Goal: Task Accomplishment & Management: Manage account settings

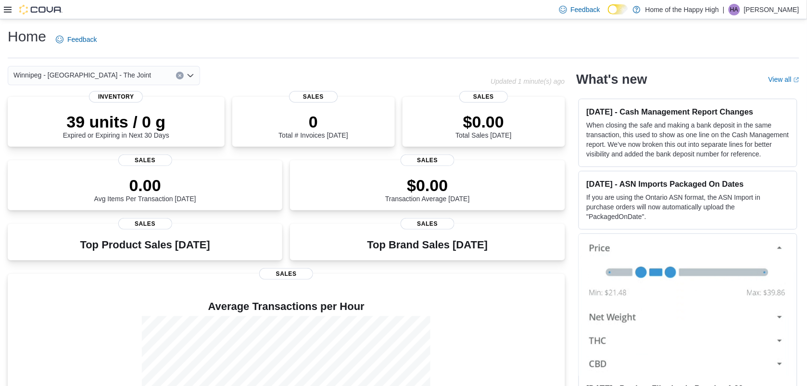
click at [8, 6] on icon at bounding box center [8, 10] width 8 height 8
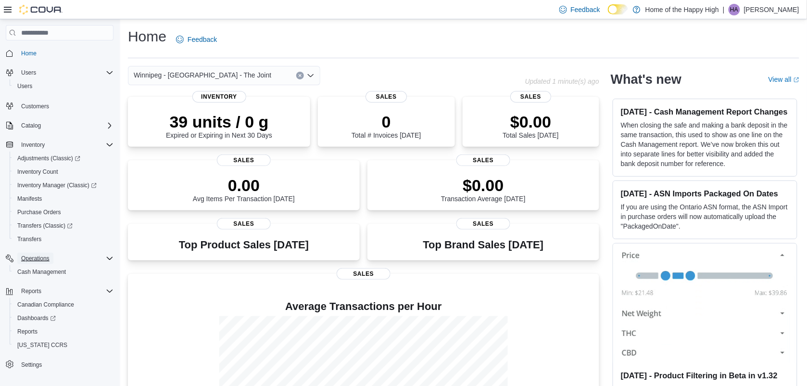
click at [40, 259] on span "Operations" at bounding box center [35, 258] width 28 height 8
click at [42, 268] on span "Cash Management" at bounding box center [41, 272] width 49 height 8
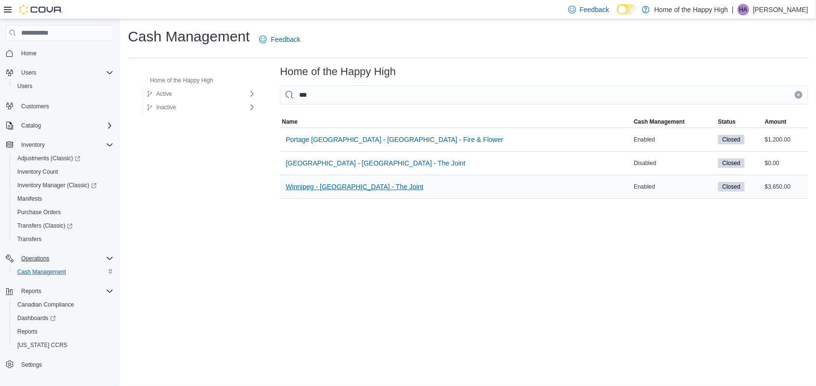
type input "***"
click at [325, 190] on span "Winnipeg - Portage Ave - The Joint" at bounding box center [355, 187] width 138 height 10
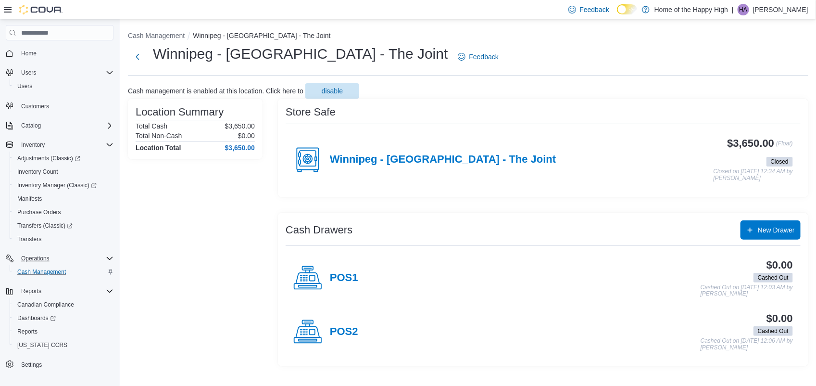
click at [783, 8] on p "Hussain Abbas" at bounding box center [780, 10] width 55 height 12
click at [742, 91] on span "Sign Out" at bounding box center [747, 93] width 26 height 10
